Goal: Submit feedback/report problem: Provide input to the site owners about the experience or issues

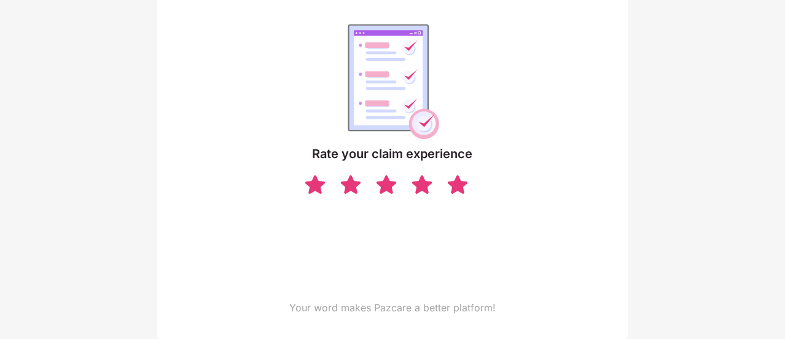
click at [455, 185] on img at bounding box center [457, 184] width 23 height 22
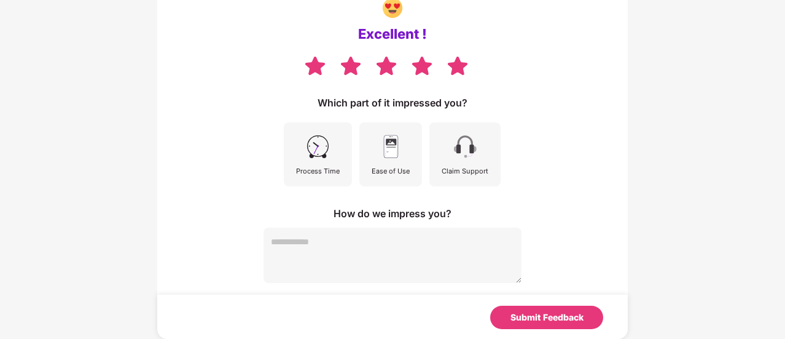
scroll to position [122, 0]
click at [369, 247] on textarea at bounding box center [393, 255] width 258 height 55
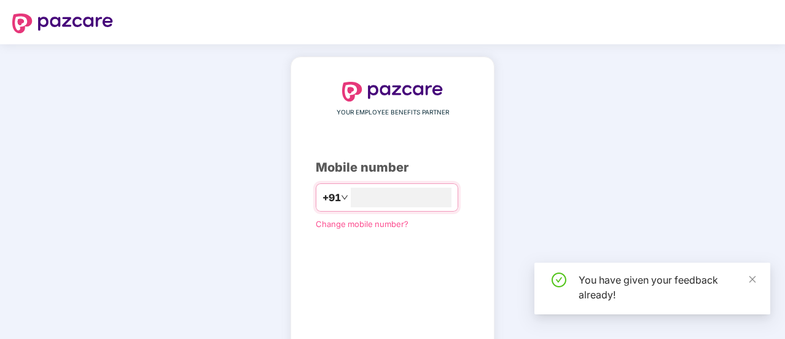
scroll to position [68, 0]
